Goal: Task Accomplishment & Management: Use online tool/utility

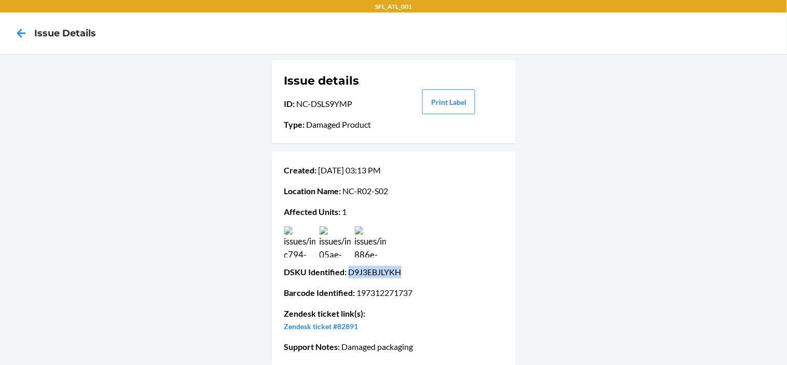
drag, startPoint x: 350, startPoint y: 273, endPoint x: 405, endPoint y: 270, distance: 54.5
click at [405, 270] on p "DSKU Identified : D9J3EBJLYKH" at bounding box center [393, 272] width 219 height 12
copy p "D9J3EBJLYKH"
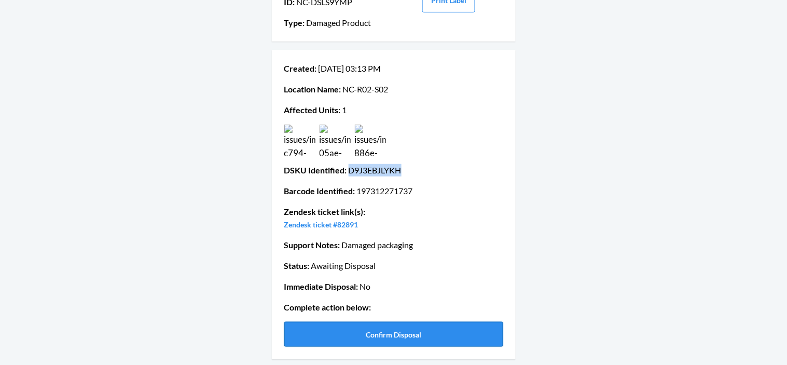
click at [392, 328] on button "Confirm Disposal" at bounding box center [393, 334] width 219 height 25
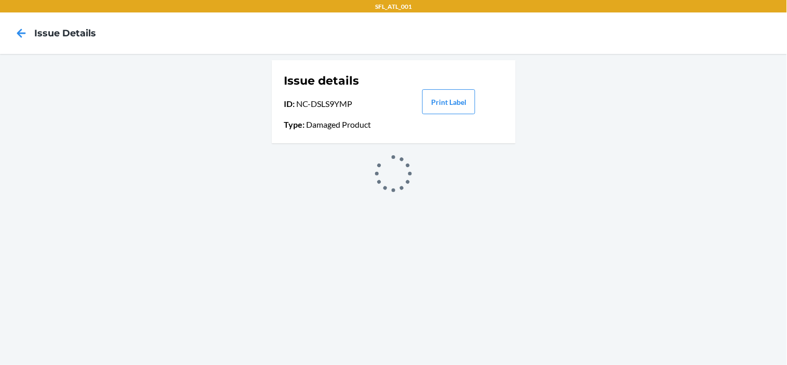
scroll to position [0, 0]
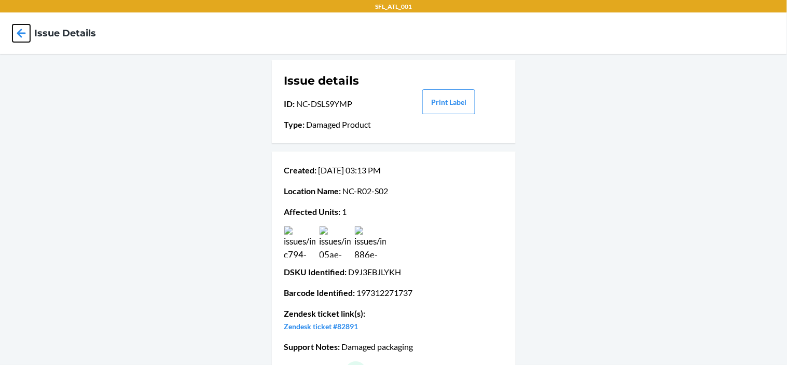
click at [21, 33] on icon at bounding box center [21, 33] width 9 height 9
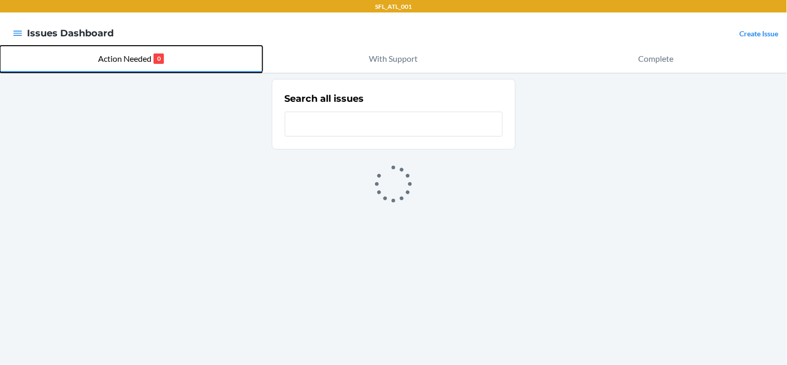
click at [129, 59] on p "Action Needed" at bounding box center [124, 58] width 53 height 12
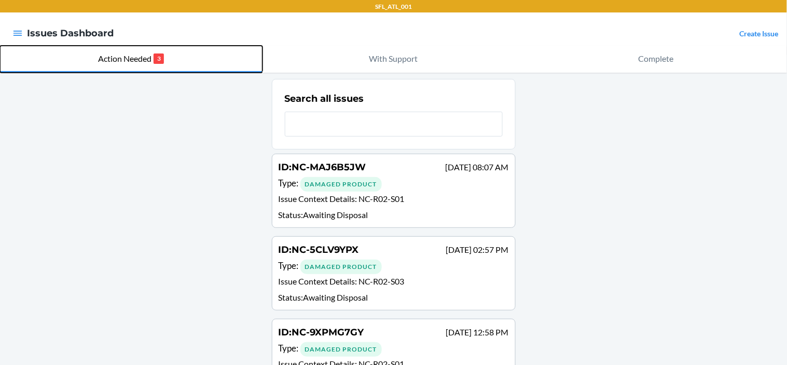
click at [129, 59] on p "Action Needed" at bounding box center [124, 58] width 53 height 12
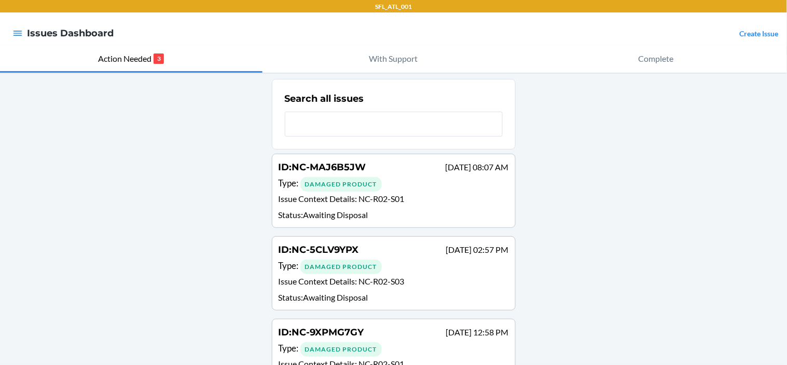
click at [380, 273] on div "ID : NC-5CLV9YPX [DATE] 02:57 PM Type : Damaged Product Issue Context Details :…" at bounding box center [394, 273] width 230 height 61
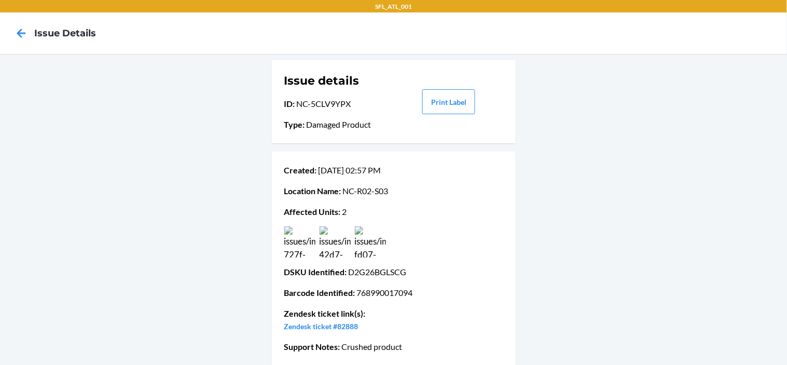
scroll to position [102, 0]
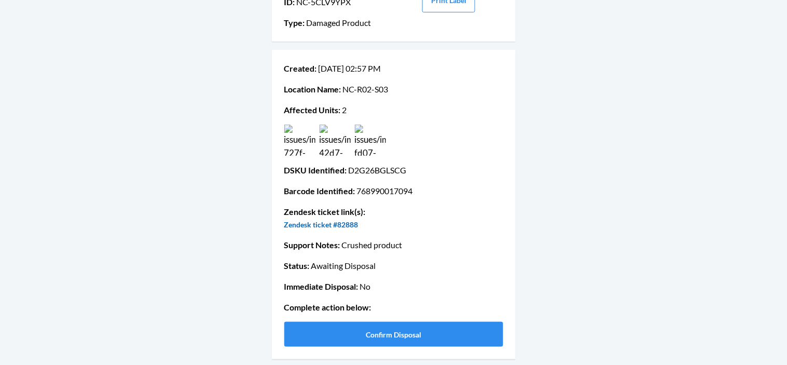
click at [330, 221] on link "Zendesk ticket #82888" at bounding box center [321, 224] width 74 height 9
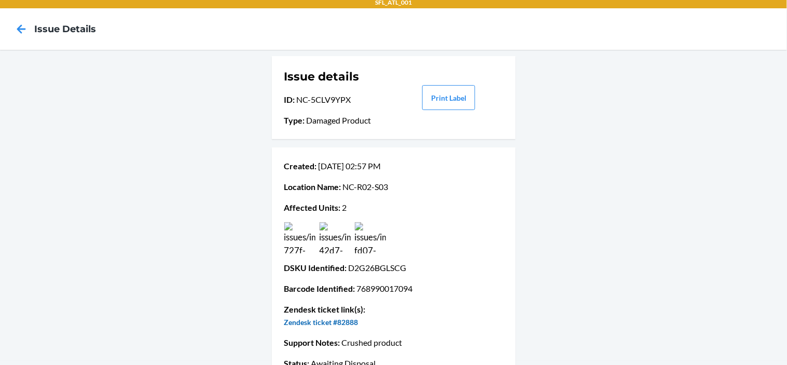
scroll to position [7, 0]
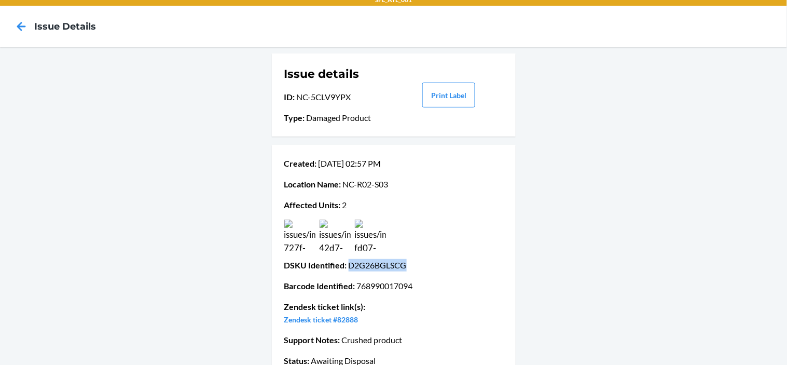
drag, startPoint x: 350, startPoint y: 265, endPoint x: 409, endPoint y: 265, distance: 58.6
click at [409, 265] on p "DSKU Identified : D2G26BGLSCG" at bounding box center [393, 265] width 219 height 12
copy p "D2G26BGLSCG"
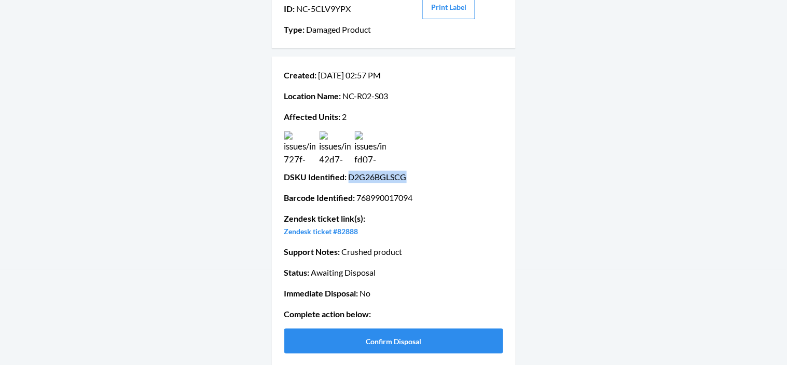
scroll to position [102, 0]
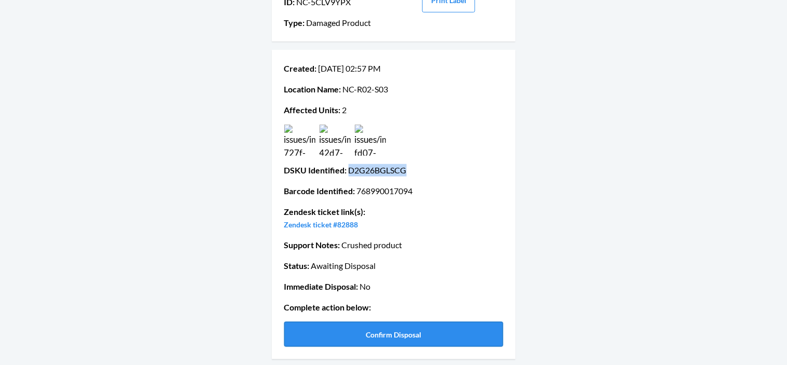
click at [395, 329] on button "Confirm Disposal" at bounding box center [393, 334] width 219 height 25
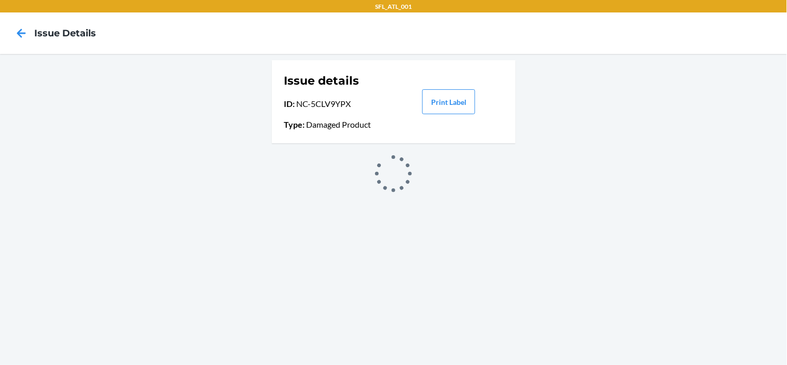
scroll to position [0, 0]
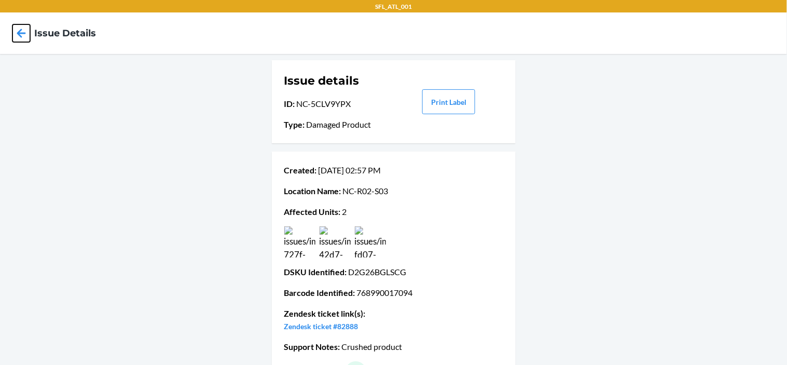
click at [22, 37] on icon at bounding box center [21, 33] width 18 height 18
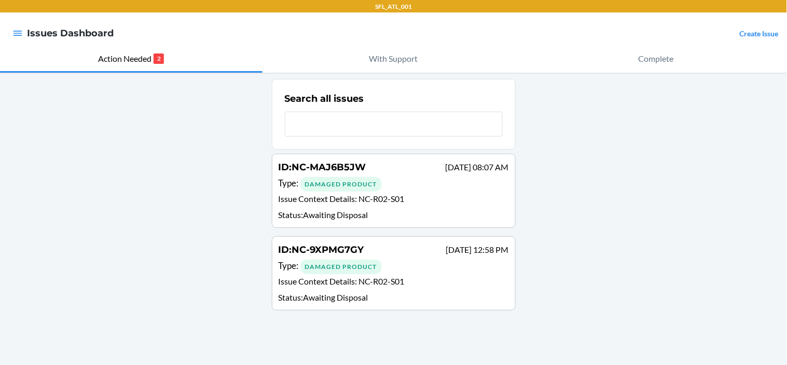
click at [341, 257] on div "ID : NC-9XPMG7GY [DATE] 12:58 PM" at bounding box center [394, 250] width 230 height 15
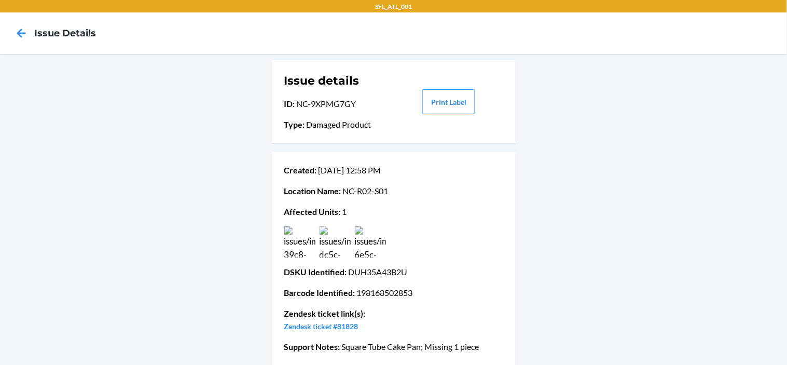
scroll to position [102, 0]
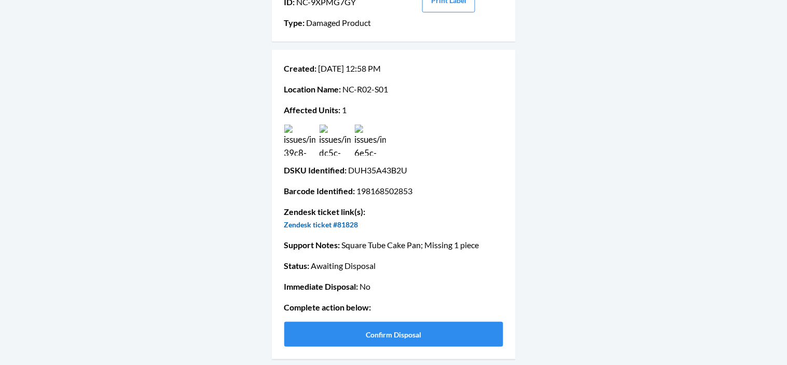
click at [322, 227] on link "Zendesk ticket #81828" at bounding box center [321, 224] width 74 height 9
drag, startPoint x: 351, startPoint y: 170, endPoint x: 411, endPoint y: 168, distance: 60.7
click at [411, 168] on p "DSKU Identified : DUH35A43B2U" at bounding box center [393, 170] width 219 height 12
copy p "DUH35A43B2U"
click at [365, 332] on button "Confirm Disposal" at bounding box center [393, 334] width 219 height 25
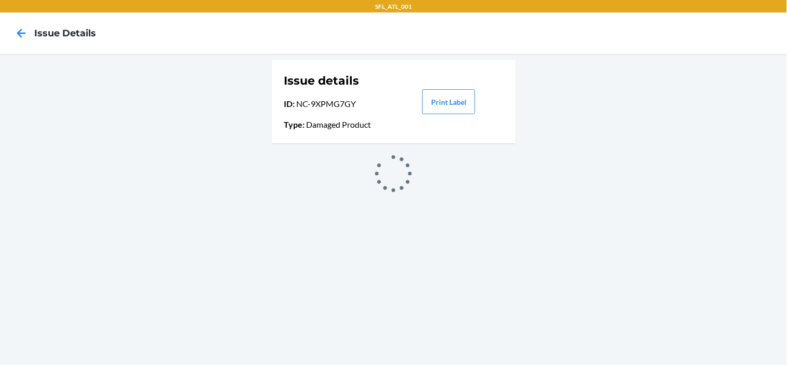
scroll to position [0, 0]
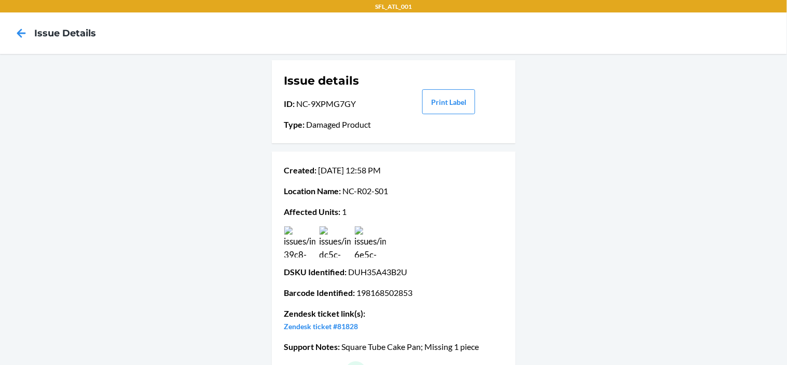
click at [71, 35] on h4 "Issue details" at bounding box center [65, 32] width 62 height 13
click at [22, 33] on icon at bounding box center [21, 33] width 9 height 9
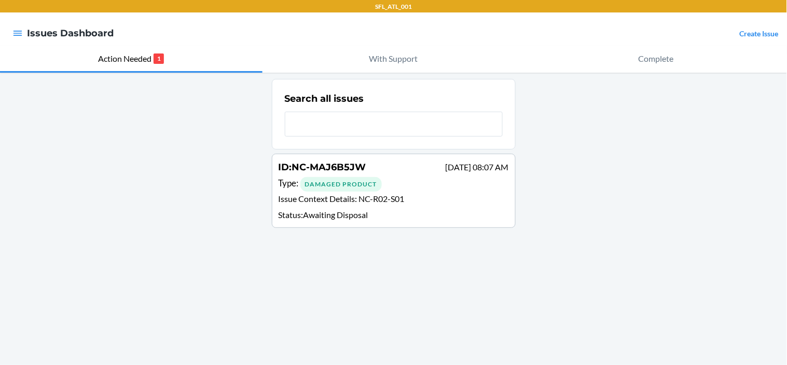
click at [458, 219] on p "Status : Awaiting Disposal" at bounding box center [394, 215] width 230 height 12
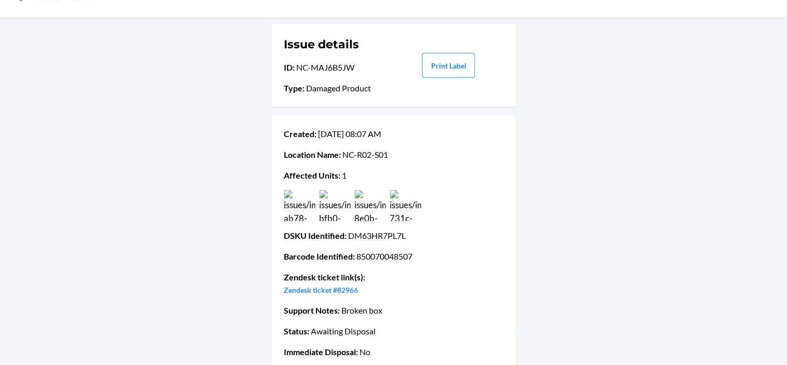
scroll to position [102, 0]
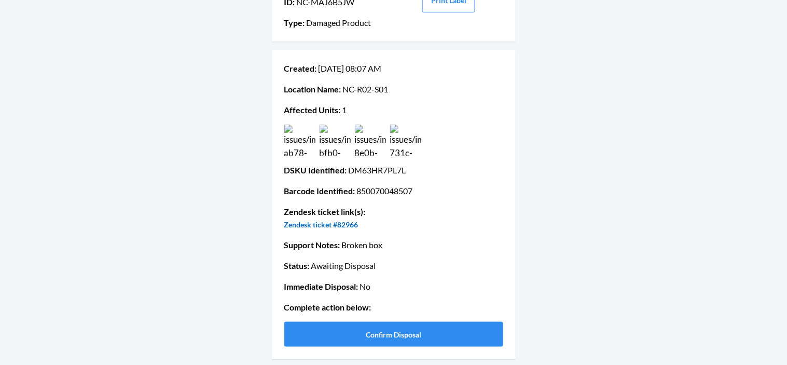
click at [334, 224] on link "Zendesk ticket #82966" at bounding box center [321, 224] width 74 height 9
drag, startPoint x: 350, startPoint y: 171, endPoint x: 412, endPoint y: 168, distance: 62.3
click at [412, 168] on p "DSKU Identified : DM63HR7PL7L" at bounding box center [393, 170] width 219 height 12
copy p "DM63HR7PL7L"
click at [338, 336] on button "Confirm Disposal" at bounding box center [393, 334] width 219 height 25
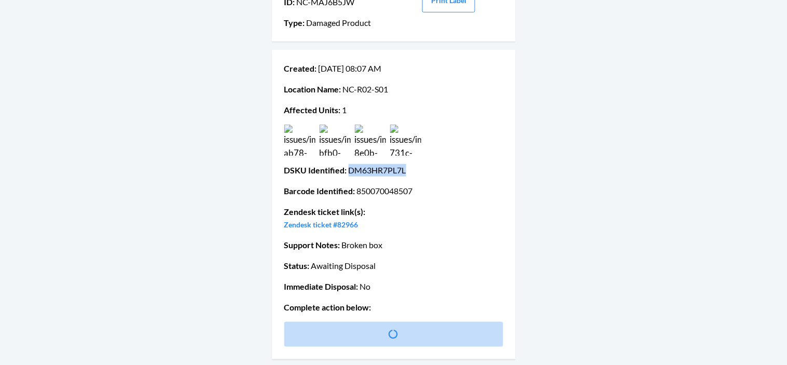
scroll to position [0, 0]
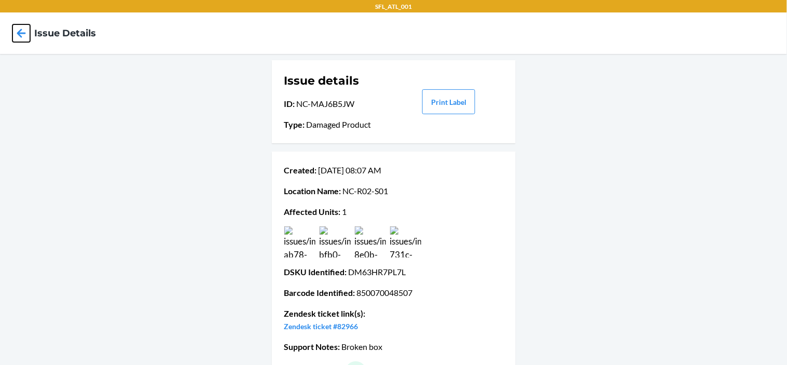
click at [21, 32] on icon at bounding box center [21, 33] width 18 height 18
